Goal: Task Accomplishment & Management: Use online tool/utility

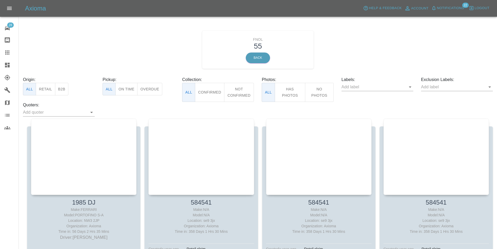
click at [37, 9] on h5 "Axioma" at bounding box center [35, 8] width 21 height 8
click at [7, 27] on icon at bounding box center [7, 28] width 6 height 6
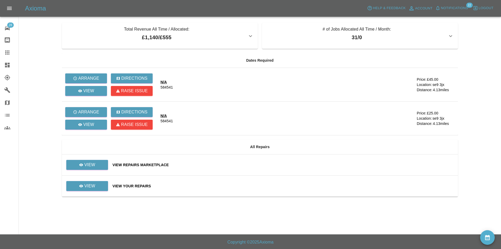
click at [483, 7] on span "Logout" at bounding box center [485, 8] width 15 height 6
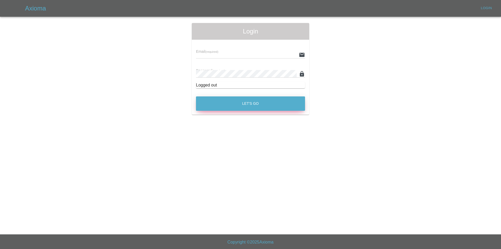
type input "[EMAIL_ADDRESS][DOMAIN_NAME]"
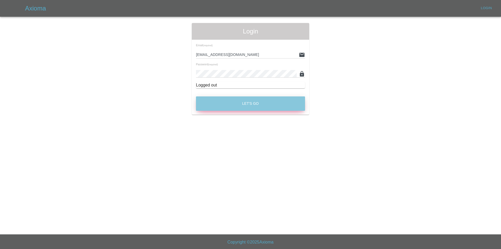
click at [227, 104] on button "Let's Go" at bounding box center [250, 103] width 109 height 14
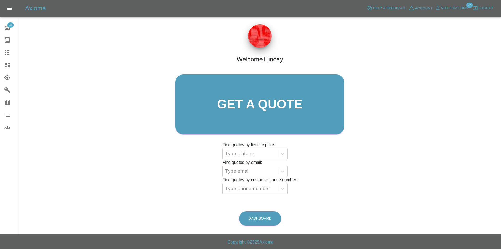
click at [478, 11] on button "Logout" at bounding box center [482, 8] width 23 height 8
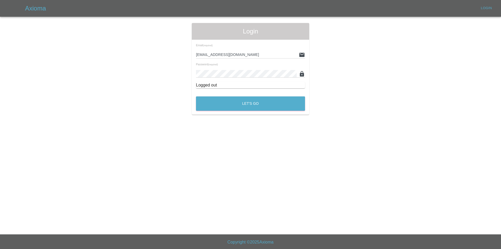
click at [246, 50] on div "Email (required) [EMAIL_ADDRESS][DOMAIN_NAME]" at bounding box center [250, 51] width 109 height 15
click at [249, 56] on input "[EMAIL_ADDRESS][DOMAIN_NAME]" at bounding box center [246, 55] width 101 height 8
type input "[EMAIL_ADDRESS][DOMAIN_NAME]"
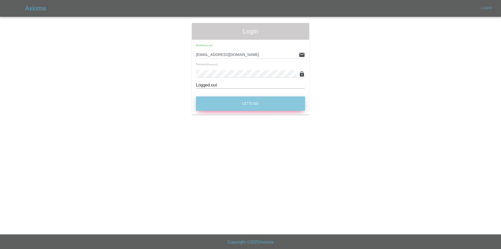
click at [243, 101] on button "Let's Go" at bounding box center [250, 103] width 109 height 14
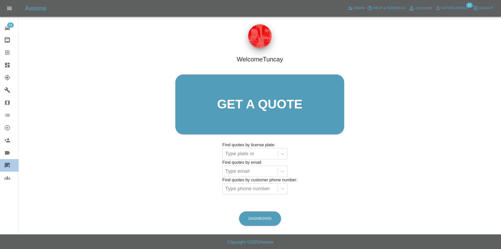
click at [6, 162] on icon at bounding box center [7, 165] width 6 height 6
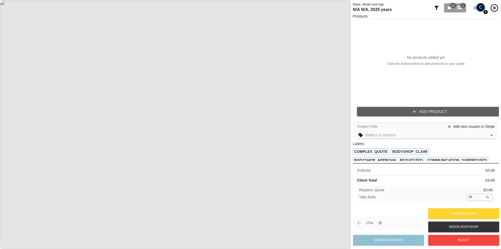
click at [418, 78] on div "No products added yet Click the button below to add products to your quote" at bounding box center [426, 60] width 146 height 83
